Goal: Transaction & Acquisition: Purchase product/service

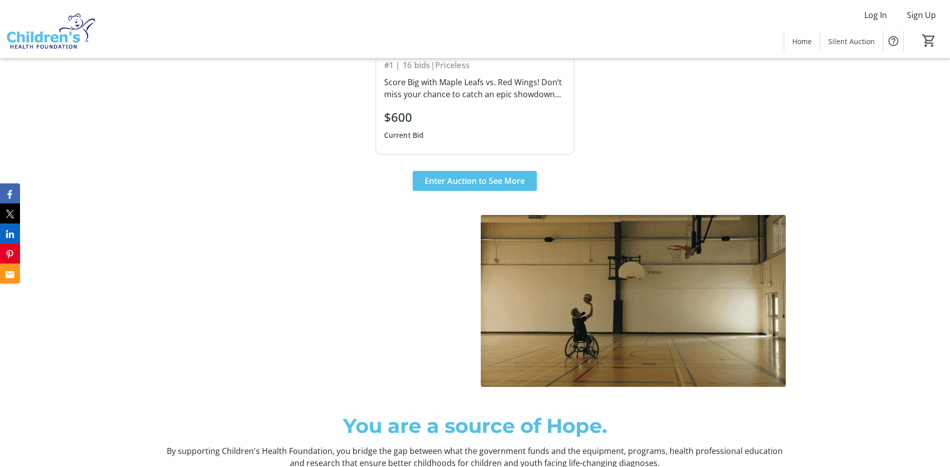
scroll to position [651, 0]
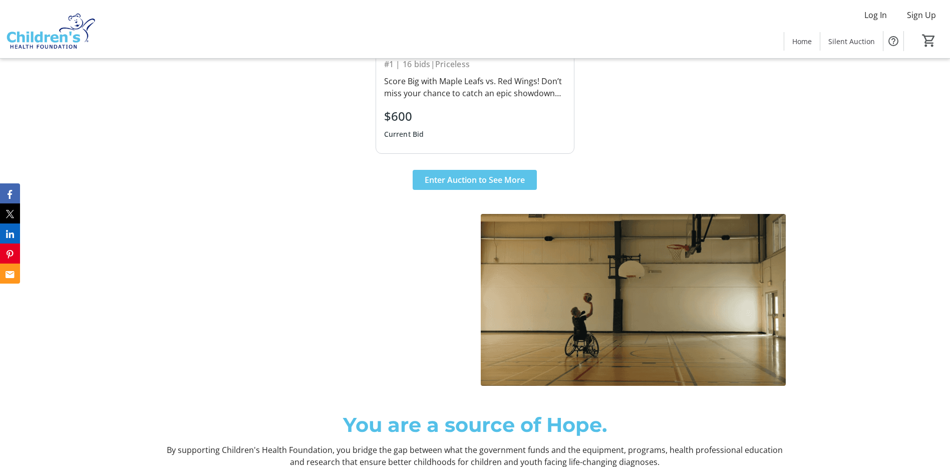
click at [476, 178] on span "Enter Auction to See More" at bounding box center [475, 180] width 100 height 12
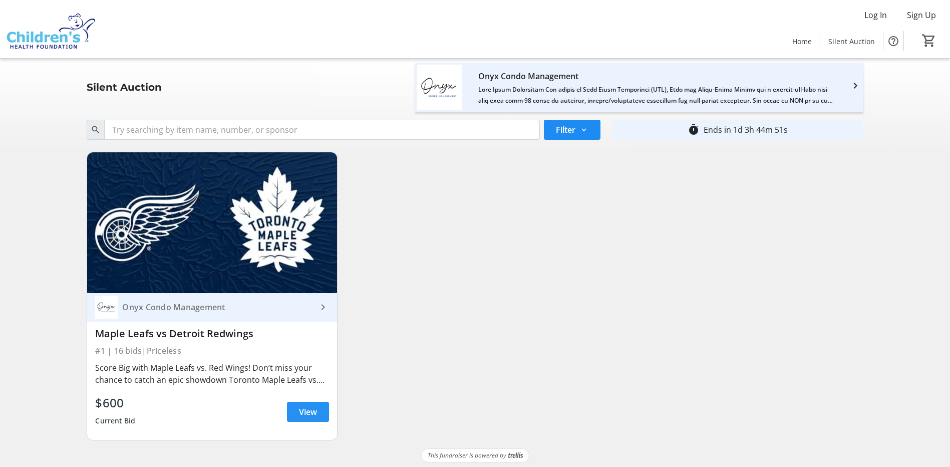
click at [300, 416] on span "View" at bounding box center [308, 412] width 18 height 12
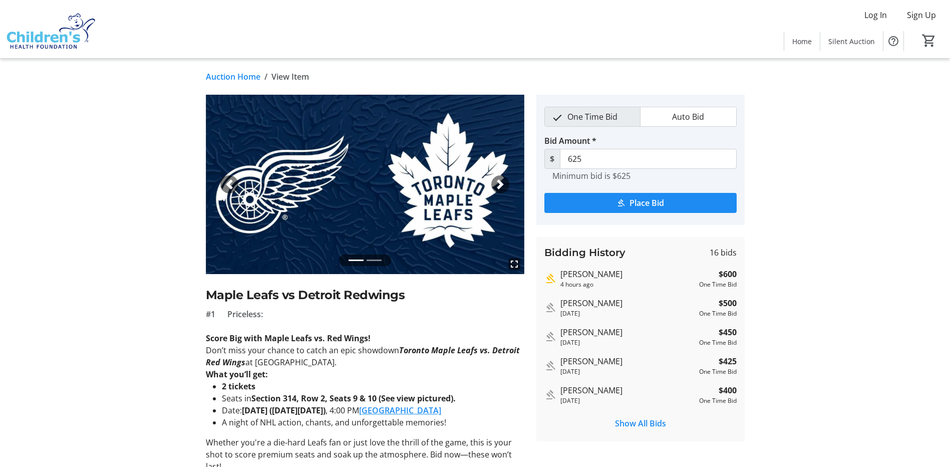
click at [498, 180] on span "button" at bounding box center [500, 184] width 10 height 10
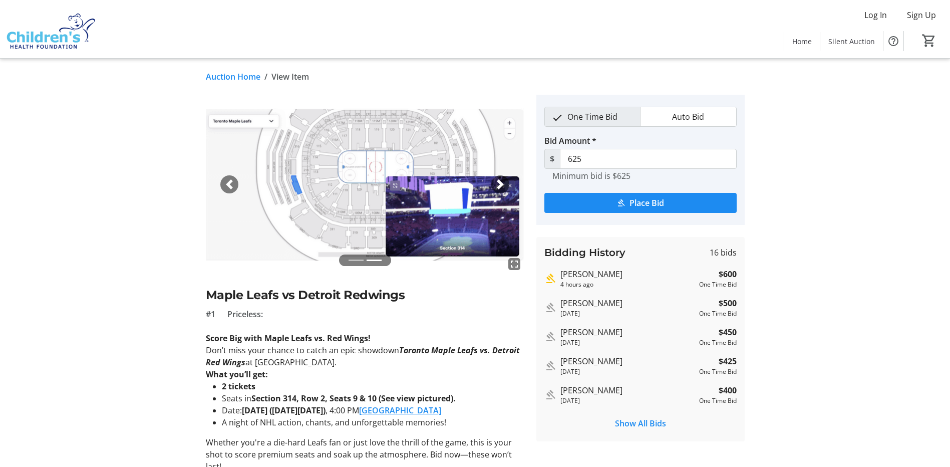
click at [673, 113] on span "Auto Bid" at bounding box center [688, 116] width 44 height 19
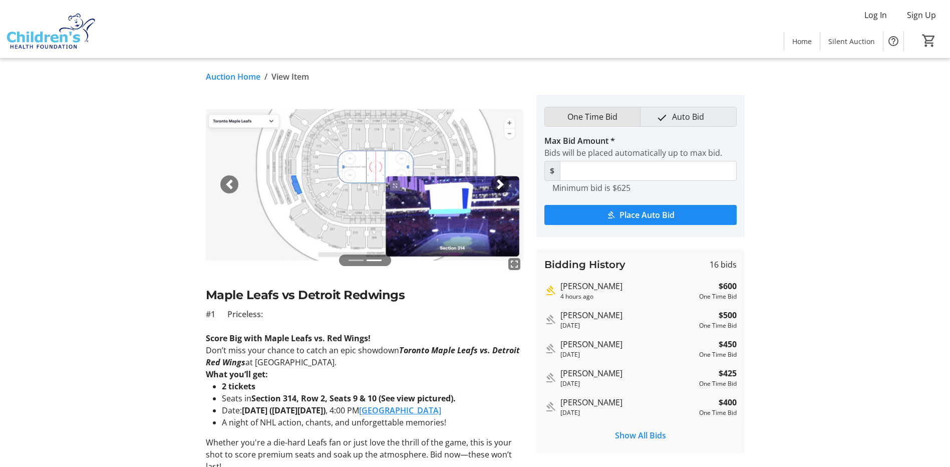
click at [614, 117] on span "One Time Bid" at bounding box center [593, 116] width 62 height 19
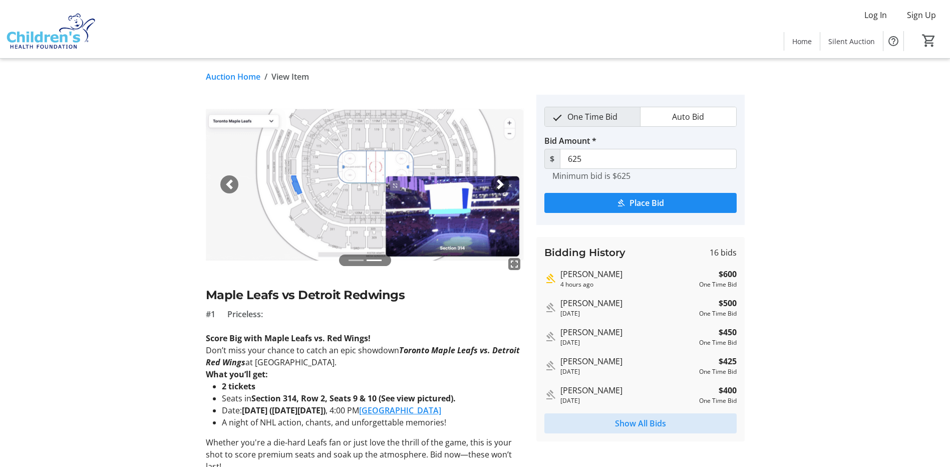
click at [647, 422] on span "Show All Bids" at bounding box center [640, 423] width 51 height 12
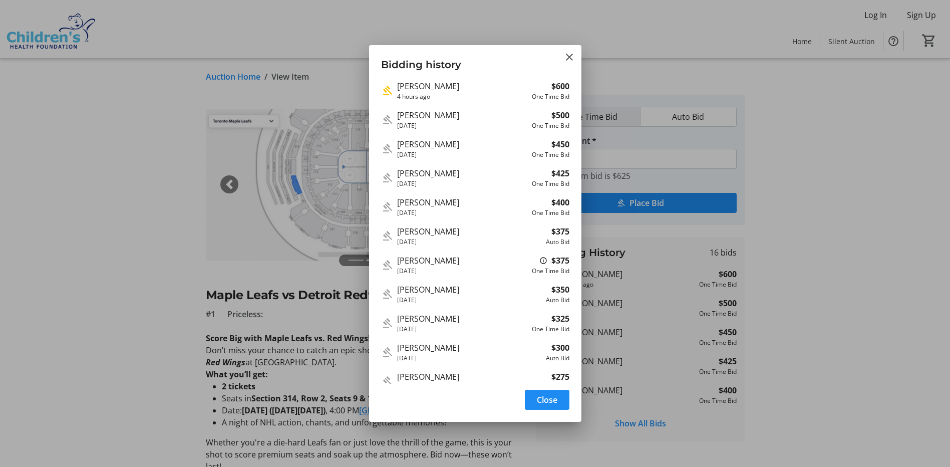
click at [870, 172] on div at bounding box center [475, 233] width 950 height 467
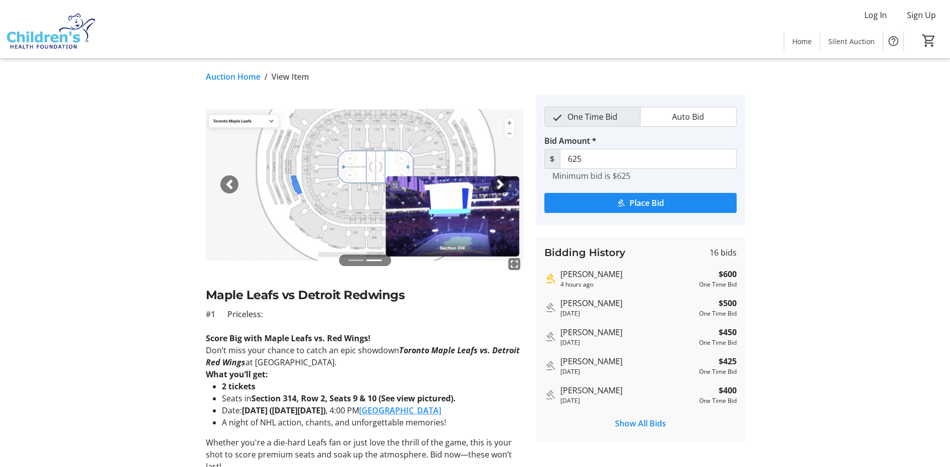
click at [501, 183] on span "button" at bounding box center [500, 184] width 10 height 10
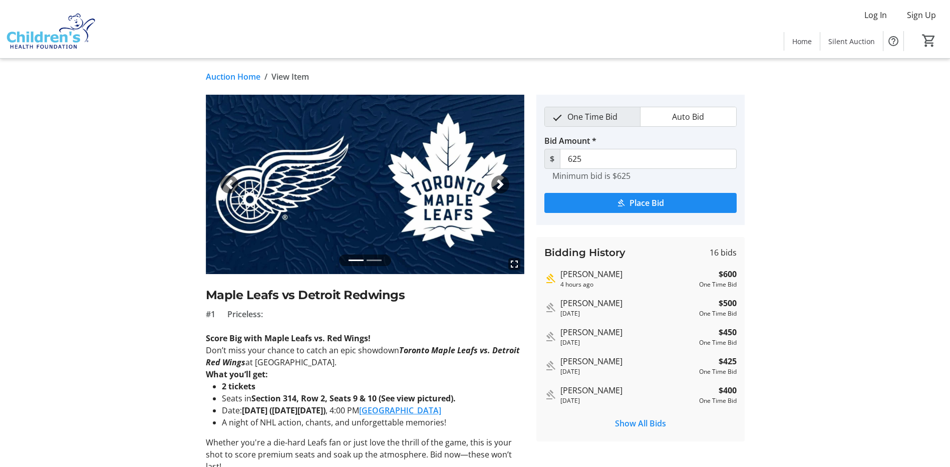
click at [501, 183] on span "button" at bounding box center [500, 184] width 10 height 10
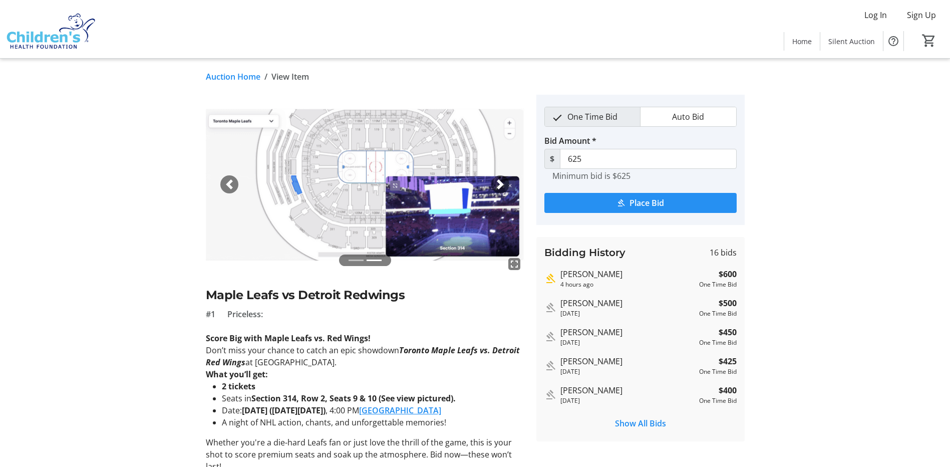
click at [663, 202] on span "Place Bid" at bounding box center [647, 203] width 35 height 12
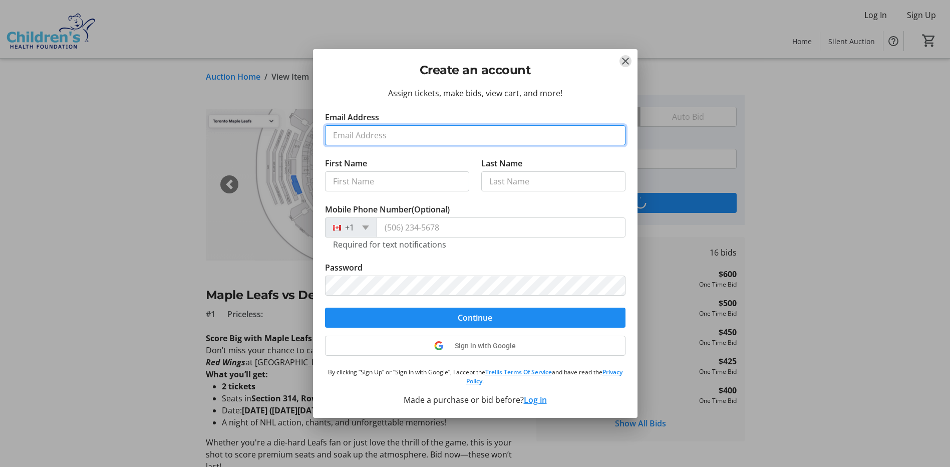
click at [496, 129] on input "Email Address" at bounding box center [475, 135] width 301 height 20
type input "astimol@hotmail.com"
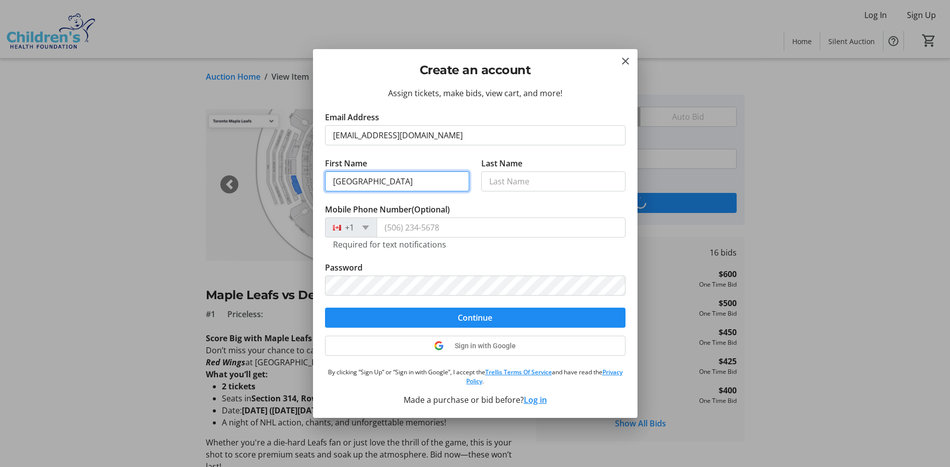
type input "Asti"
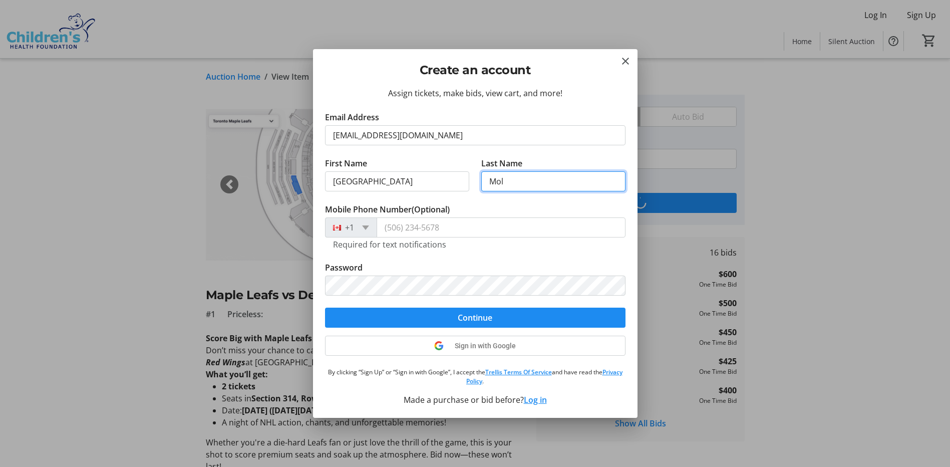
type input "Mol"
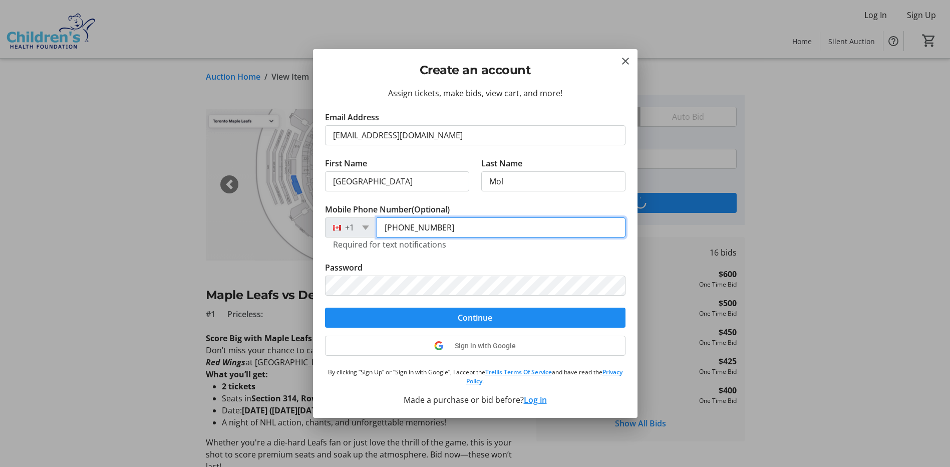
type input "(226) 231-2711"
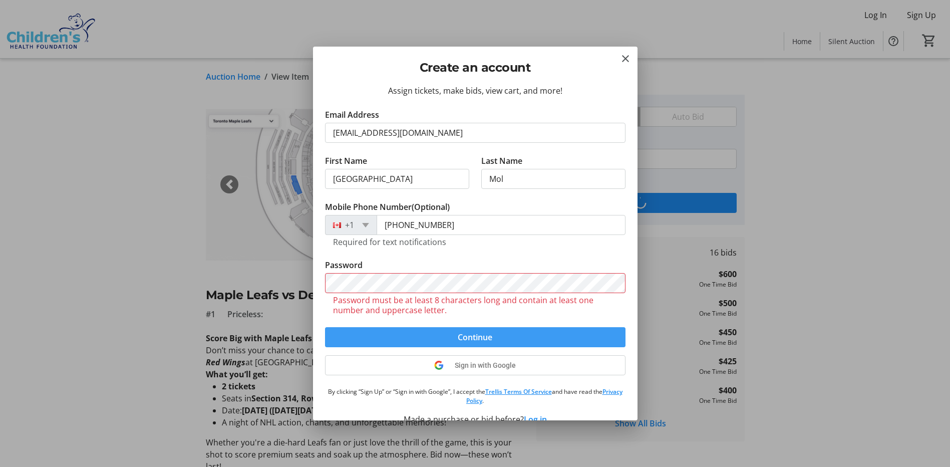
click at [506, 319] on form "Email Address astimol@hotmail.com First Name Asti Last Name Mol Mobile Phone Nu…" at bounding box center [475, 228] width 301 height 238
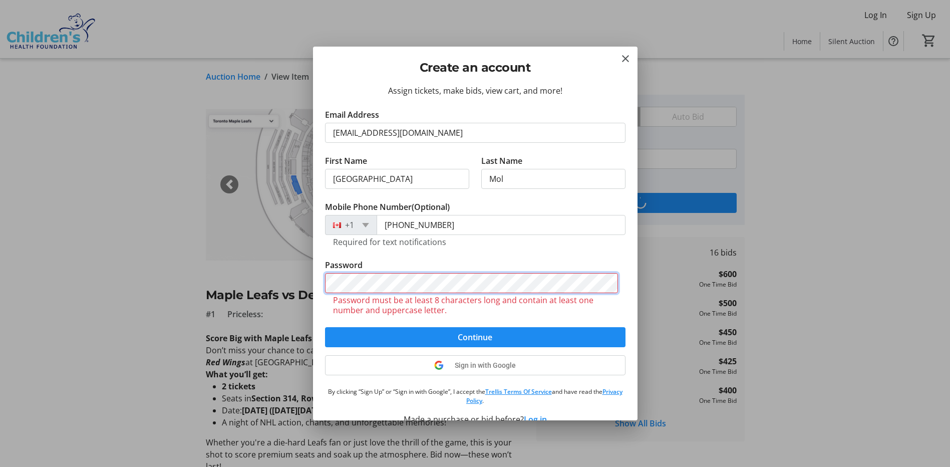
click at [237, 276] on div "Create an account Assign tickets, make bids, view cart, and more! Email Address…" at bounding box center [475, 233] width 950 height 467
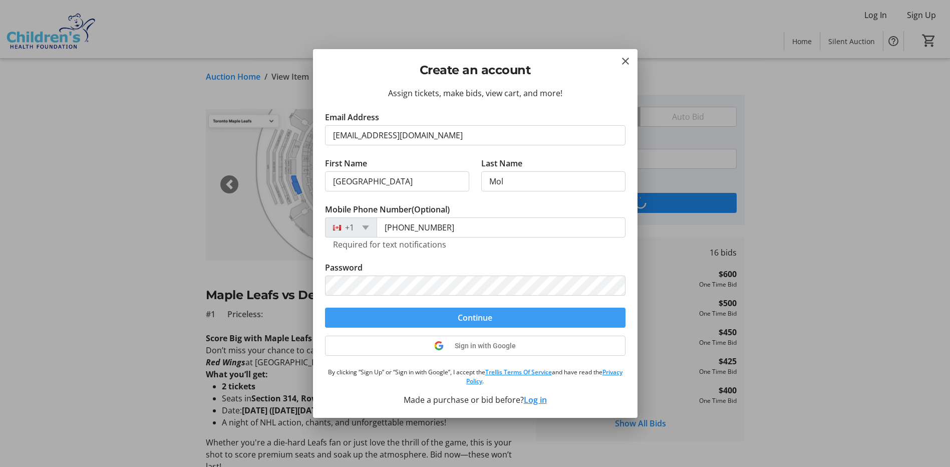
click at [447, 318] on span "submit" at bounding box center [475, 318] width 301 height 24
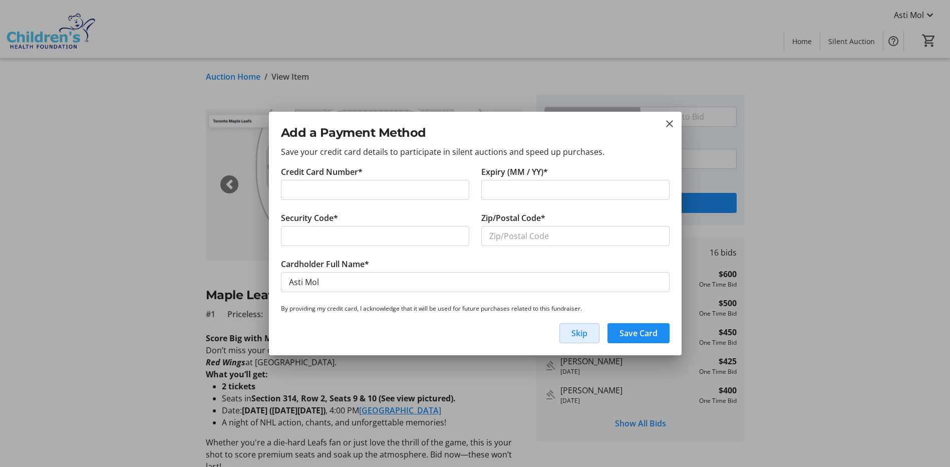
click at [584, 337] on span "Skip" at bounding box center [580, 333] width 16 height 12
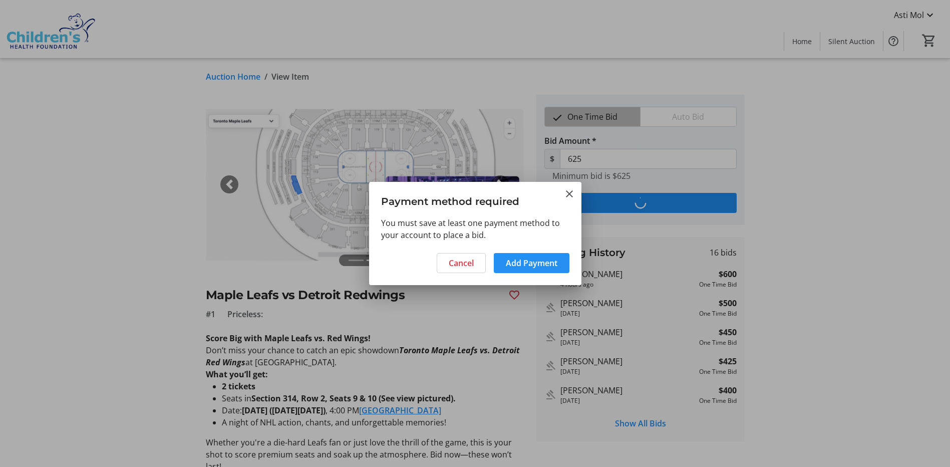
click at [520, 263] on span "Add Payment" at bounding box center [532, 263] width 52 height 12
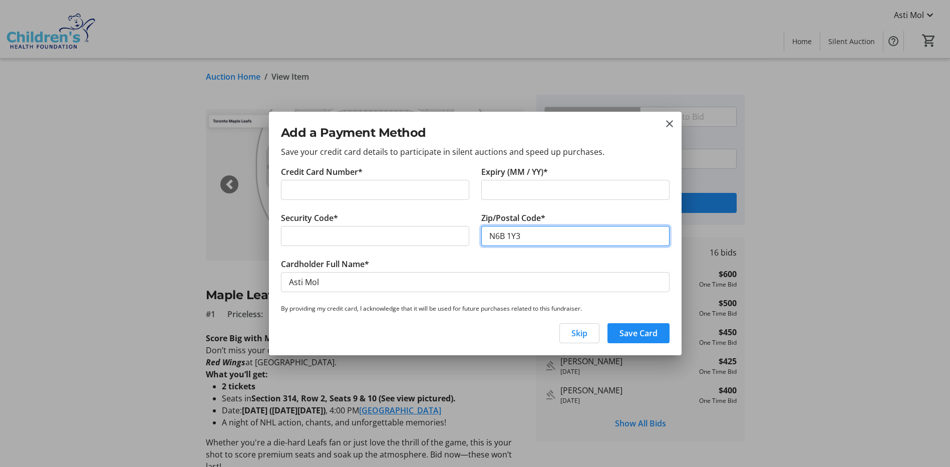
type input "N6B 1Y3"
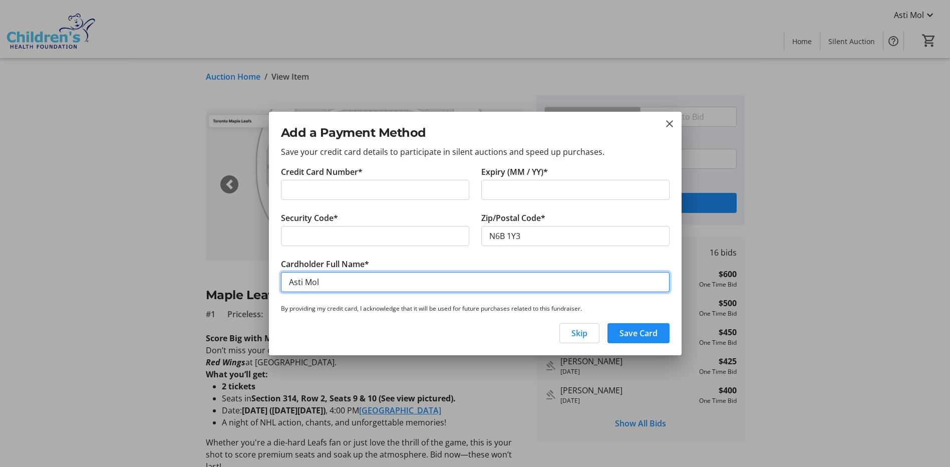
click at [391, 285] on input "Asti Mol" at bounding box center [475, 282] width 389 height 20
type input "Asti Ndulu"
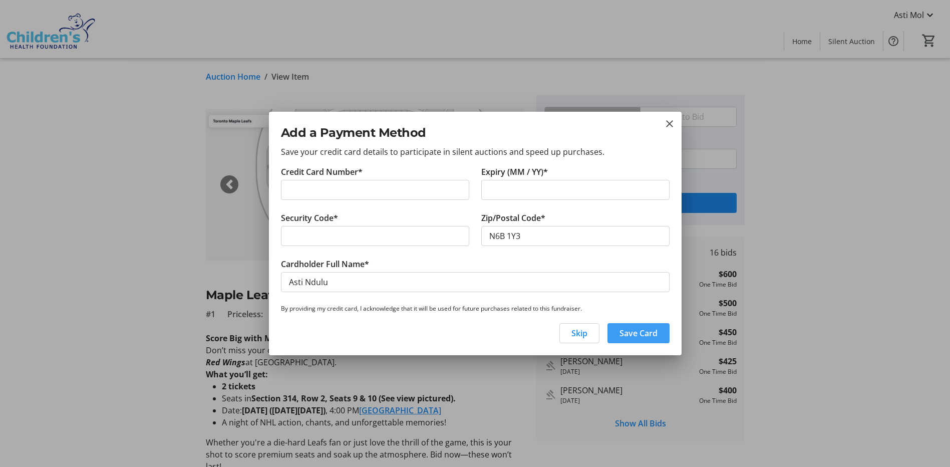
click at [636, 326] on span "button" at bounding box center [639, 333] width 62 height 24
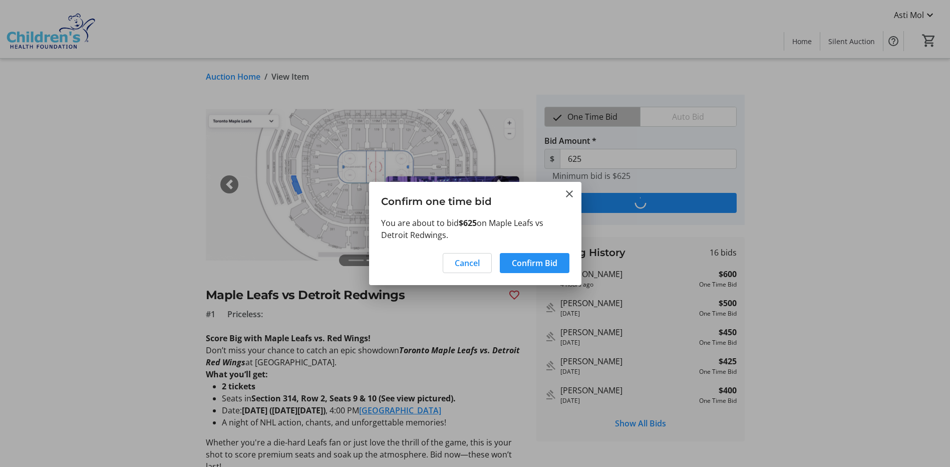
click at [539, 266] on span "Confirm Bid" at bounding box center [535, 263] width 46 height 12
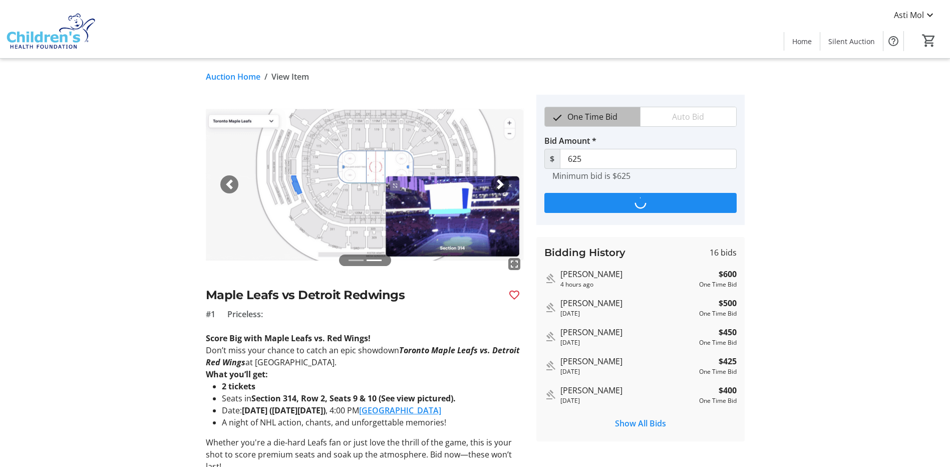
type input "650"
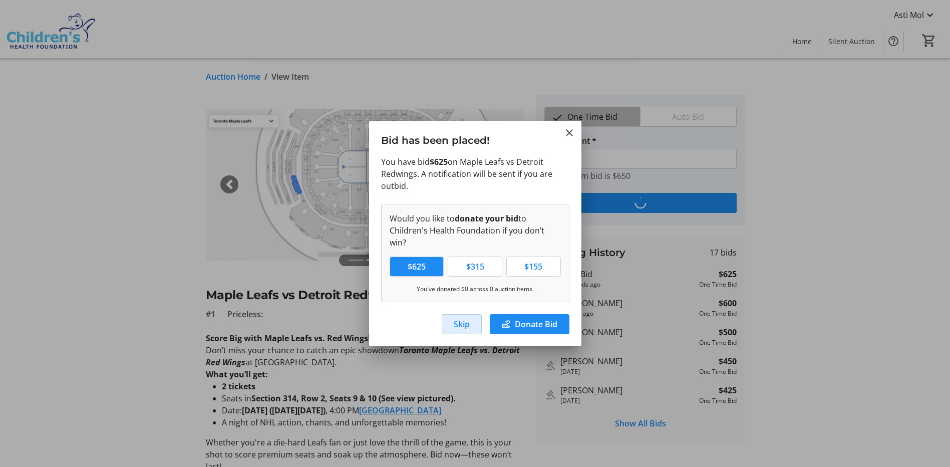
click at [467, 318] on span "Skip" at bounding box center [462, 324] width 16 height 12
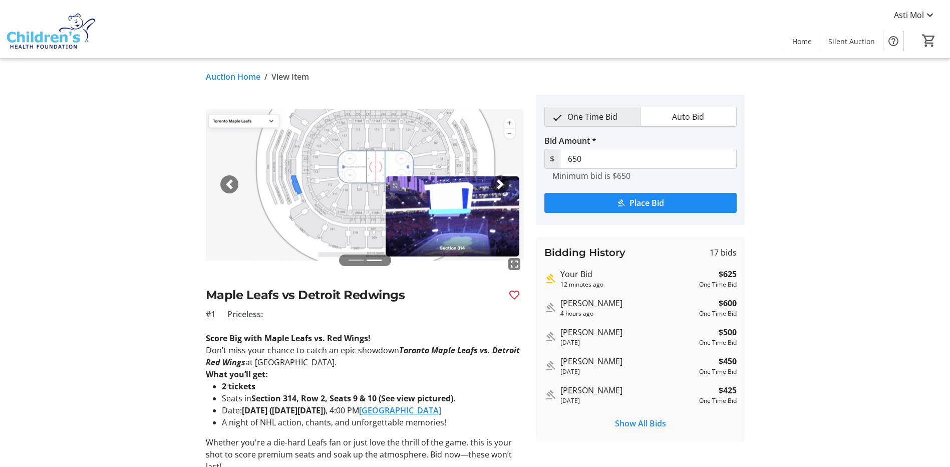
click at [233, 184] on span "button" at bounding box center [229, 184] width 10 height 10
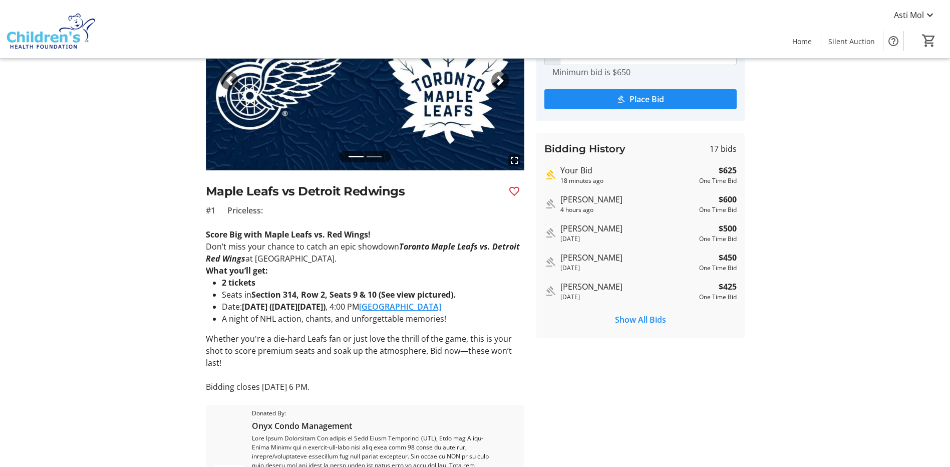
scroll to position [100, 0]
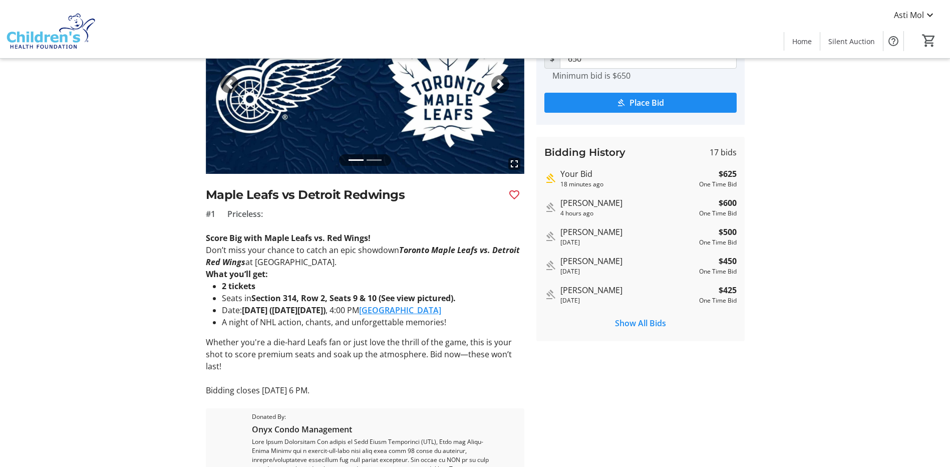
drag, startPoint x: 506, startPoint y: 343, endPoint x: 613, endPoint y: 393, distance: 117.9
drag, startPoint x: 613, startPoint y: 393, endPoint x: 565, endPoint y: 397, distance: 48.7
click at [565, 397] on tr-auction-item-bidding-ui "One Time Bid Auto Bid Bid Amount * $ 650 Minimum bid is $650 Place Bid Bidding …" at bounding box center [641, 276] width 220 height 564
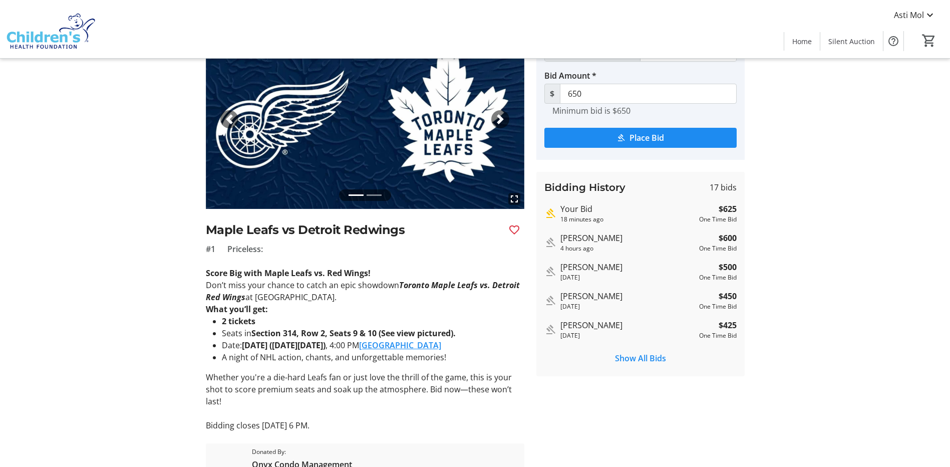
scroll to position [30, 0]
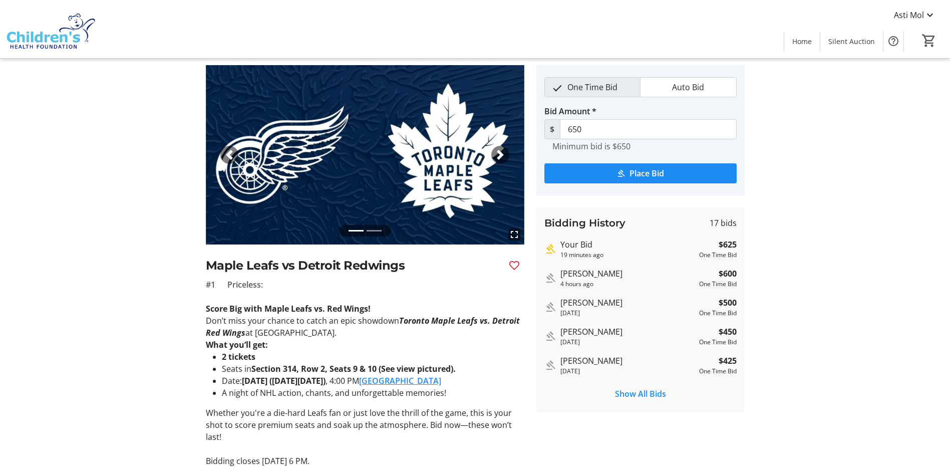
click at [501, 154] on span "button" at bounding box center [500, 155] width 10 height 10
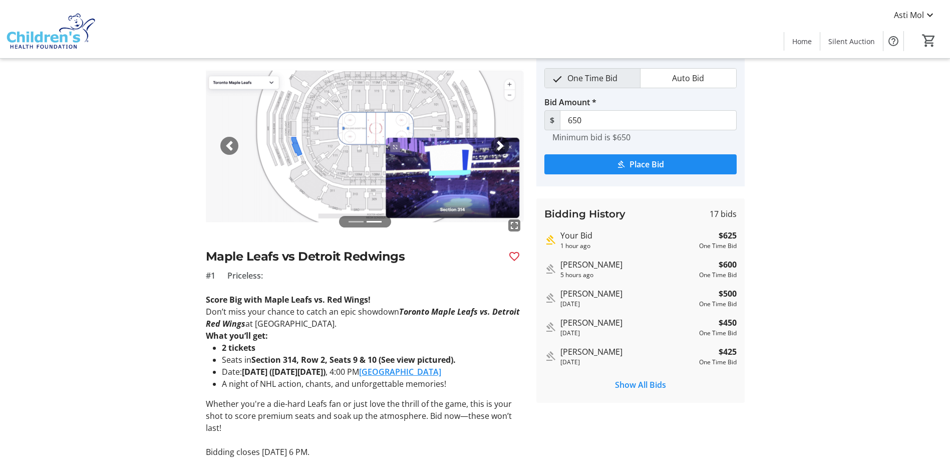
scroll to position [0, 0]
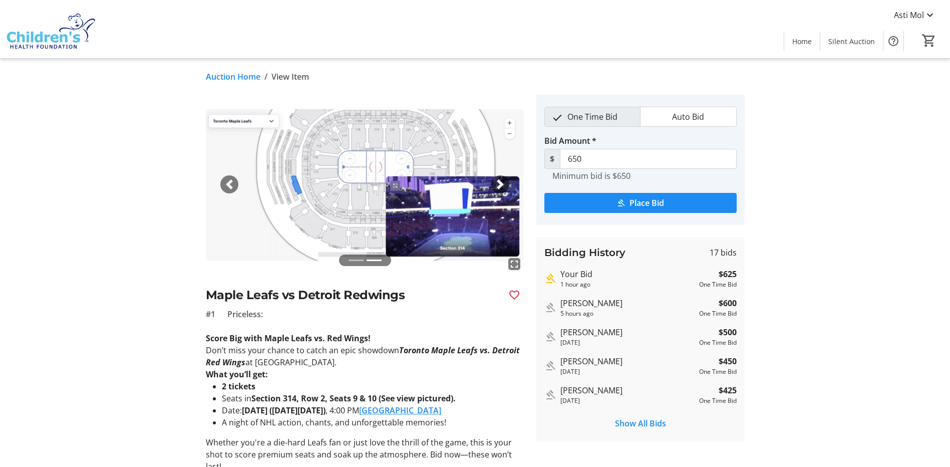
click at [472, 199] on img at bounding box center [365, 184] width 319 height 179
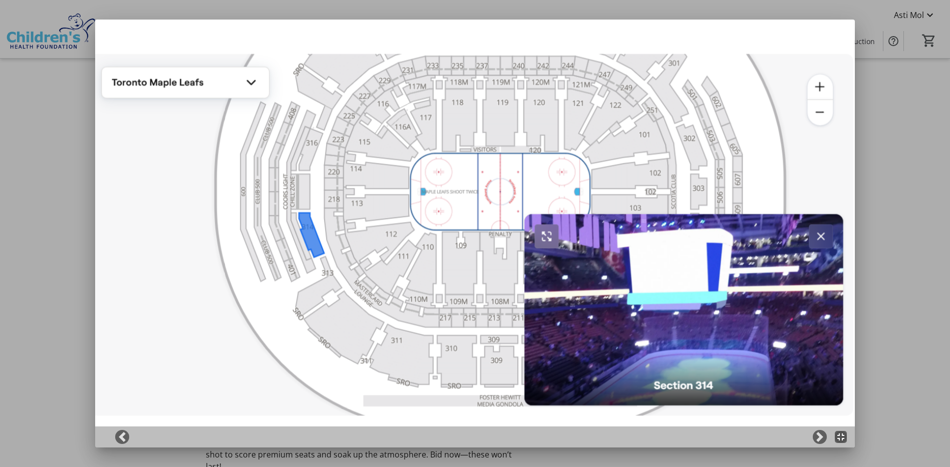
click at [890, 342] on div at bounding box center [475, 233] width 950 height 467
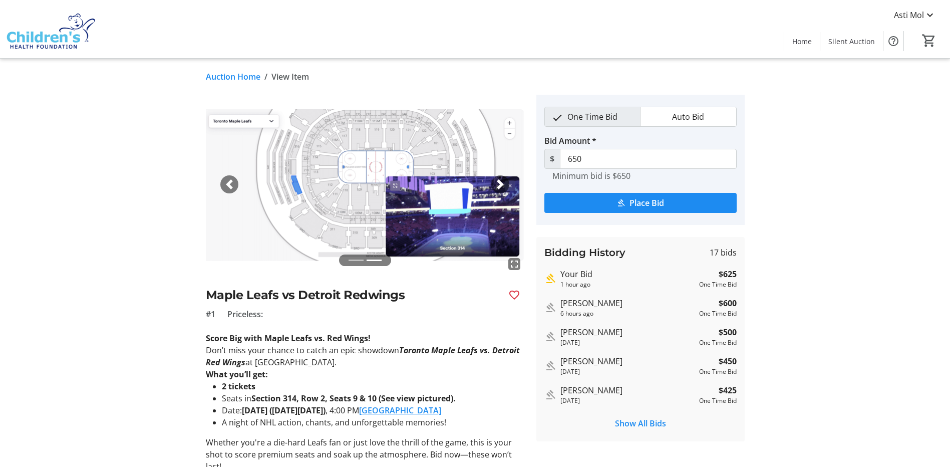
click at [51, 266] on tr-auction-item-details-ui "Auction Home / View Item fullscreen fullscreen Previous Next Maple Leafs vs Det…" at bounding box center [475, 378] width 950 height 638
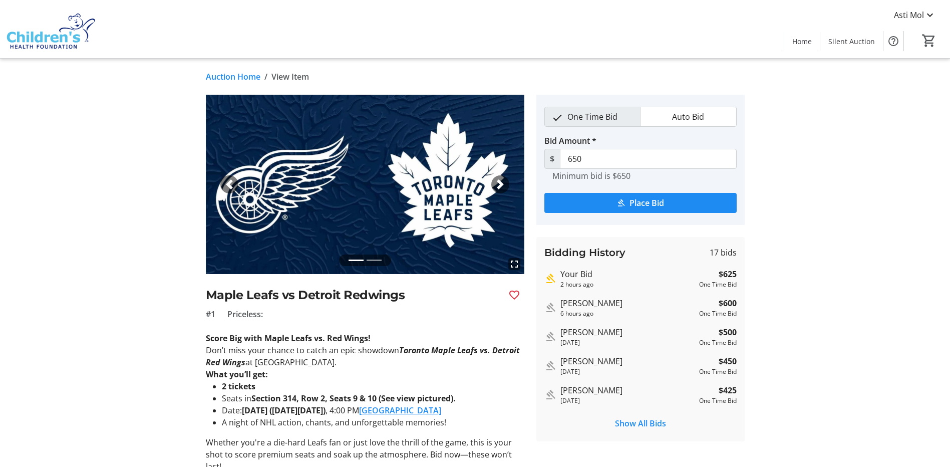
click at [224, 71] on link "Auction Home" at bounding box center [233, 77] width 55 height 12
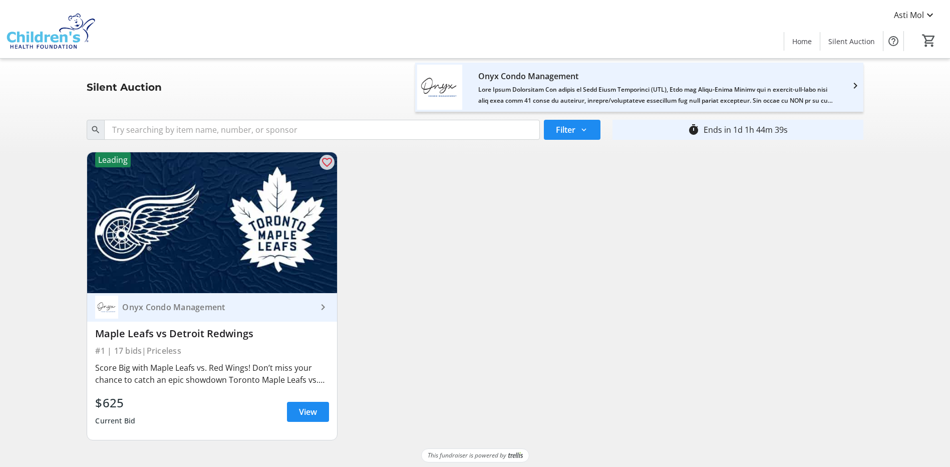
click at [292, 228] on img at bounding box center [212, 222] width 250 height 141
click at [929, 16] on mat-icon at bounding box center [930, 15] width 12 height 12
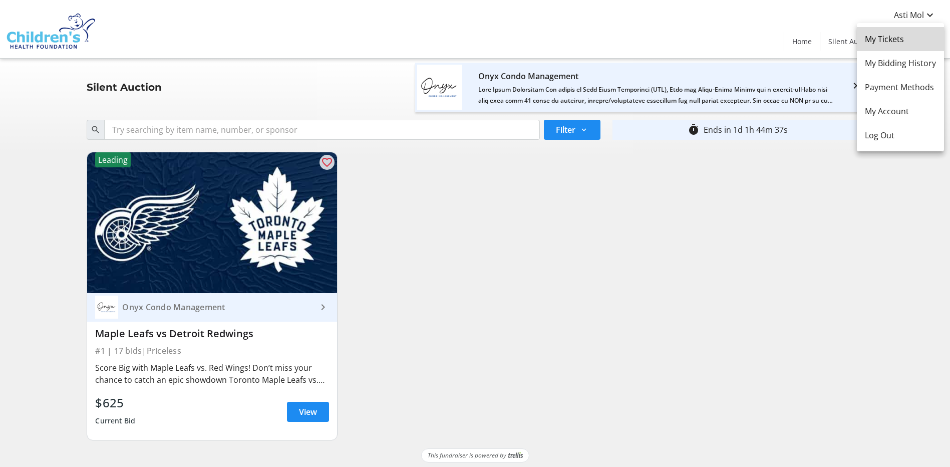
click at [912, 35] on span "My Tickets" at bounding box center [900, 39] width 71 height 12
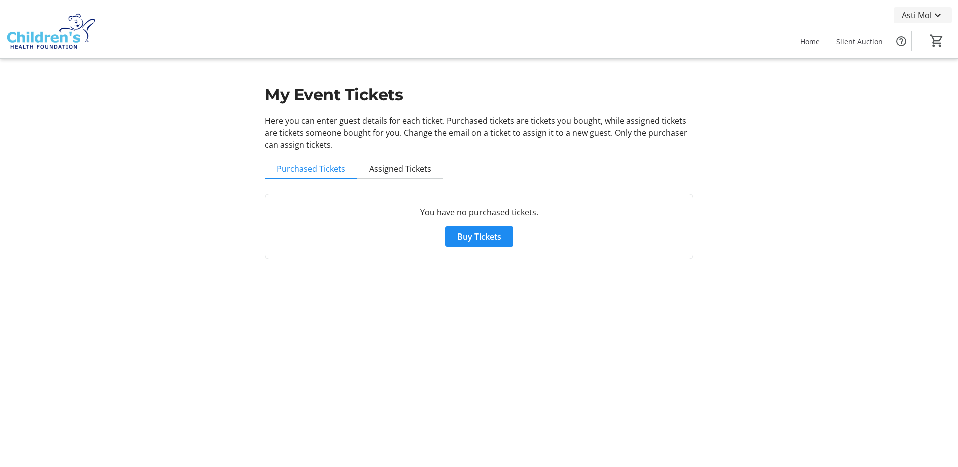
click at [922, 15] on span "Asti Mol" at bounding box center [917, 15] width 30 height 12
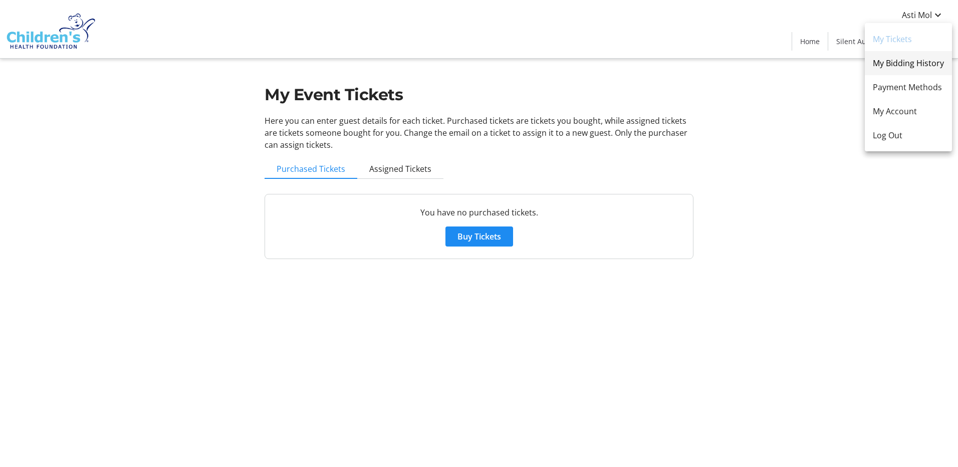
click at [915, 56] on link "My Bidding History" at bounding box center [908, 63] width 87 height 24
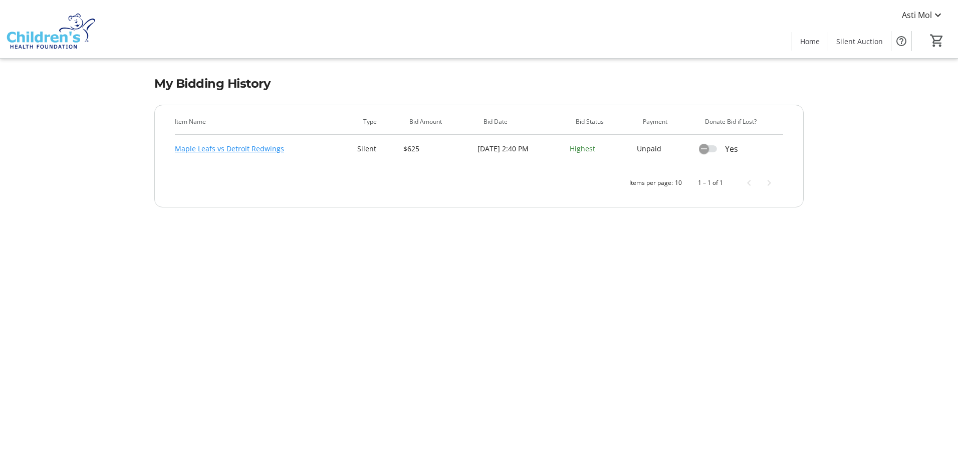
click at [266, 150] on link "Maple Leafs vs Detroit Redwings" at bounding box center [229, 149] width 109 height 12
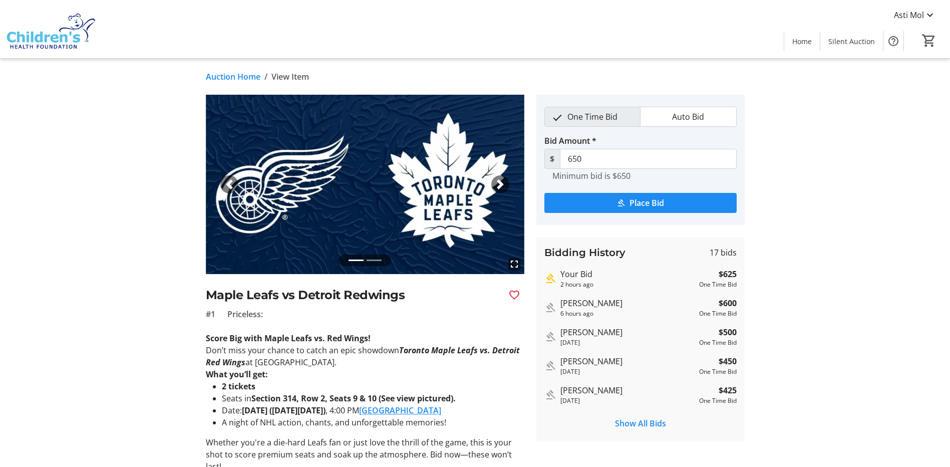
click at [505, 183] on div "Next" at bounding box center [500, 184] width 18 height 18
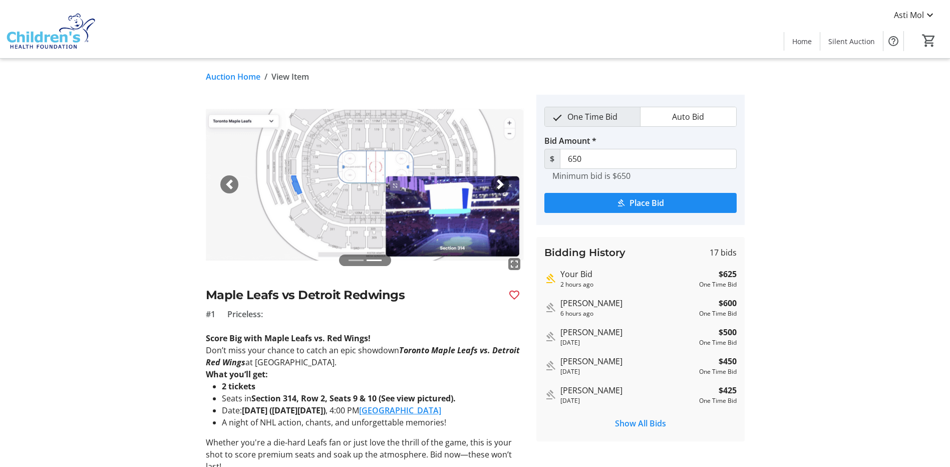
click at [114, 387] on tr-auction-item-details-ui "Auction Home / View Item fullscreen fullscreen Previous Next Maple Leafs vs Det…" at bounding box center [475, 378] width 950 height 638
click at [392, 180] on img at bounding box center [365, 184] width 319 height 179
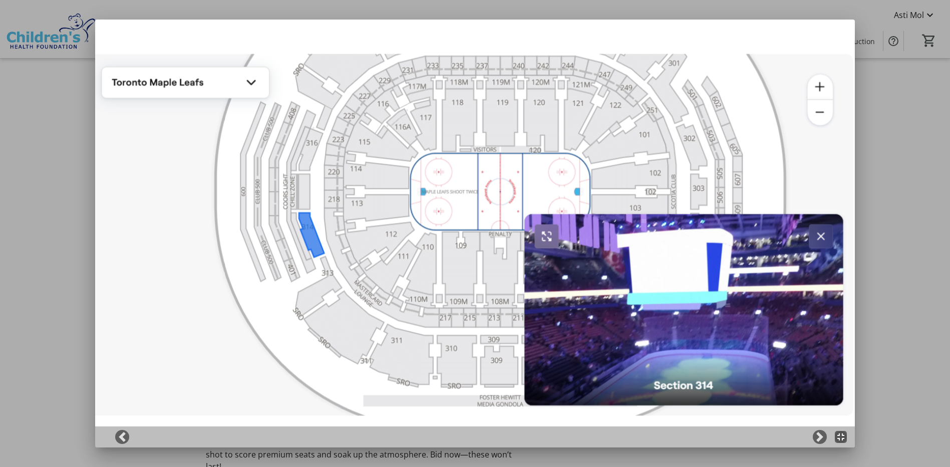
click at [913, 227] on div at bounding box center [475, 233] width 950 height 467
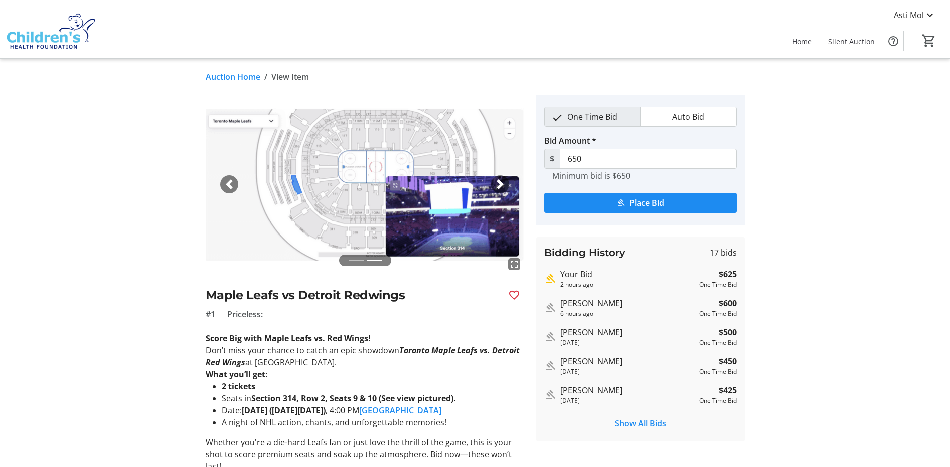
click at [855, 167] on tr-auction-item-details-ui "Auction Home / View Item fullscreen fullscreen Previous Next Maple Leafs vs Det…" at bounding box center [475, 378] width 950 height 638
click at [908, 258] on tr-auction-item-details-ui "Auction Home / View Item fullscreen fullscreen Previous Next Maple Leafs vs Det…" at bounding box center [475, 378] width 950 height 638
click at [441, 411] on link "[GEOGRAPHIC_DATA]" at bounding box center [400, 410] width 82 height 11
click at [841, 240] on tr-auction-item-details-ui "Auction Home / View Item fullscreen fullscreen Previous Next Maple Leafs vs Det…" at bounding box center [475, 378] width 950 height 638
click at [905, 19] on span "Asti Mol" at bounding box center [909, 15] width 30 height 12
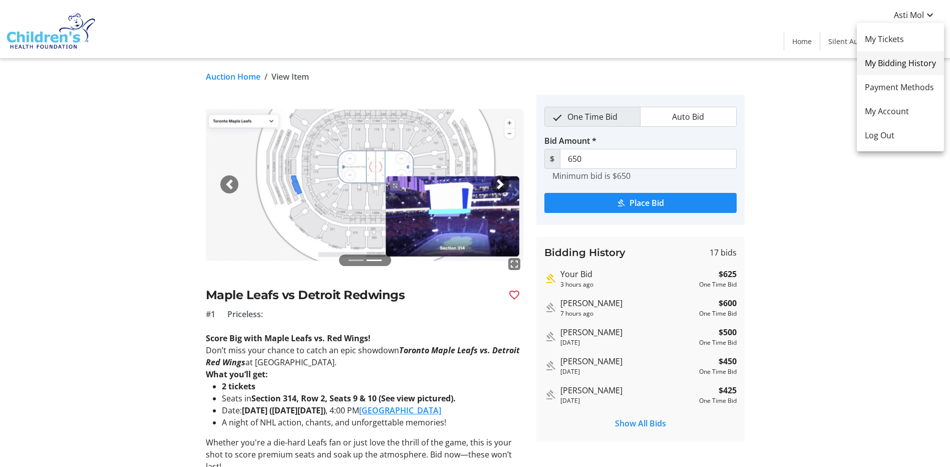
click at [898, 63] on span "My Bidding History" at bounding box center [900, 63] width 71 height 12
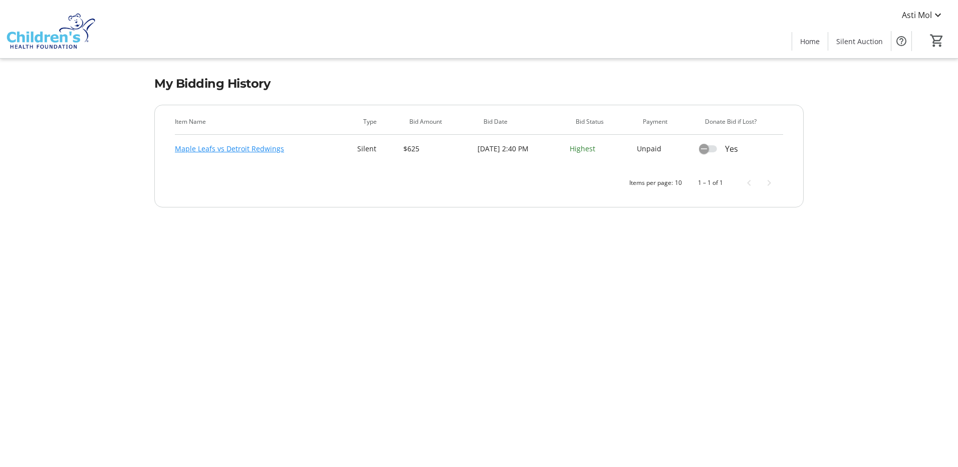
click at [860, 160] on tr-user-bid-history-ui "My Bidding History Item Name Type Bid Amount Bid Date Bid Status Payment Donate…" at bounding box center [479, 105] width 958 height 211
click at [708, 149] on icon "button" at bounding box center [703, 148] width 9 height 9
click at [716, 148] on icon "button" at bounding box center [711, 148] width 9 height 9
click at [880, 202] on tr-user-bid-history-ui "My Bidding History Item Name Type Bid Amount Bid Date Bid Status Payment Donate…" at bounding box center [479, 105] width 958 height 211
